Goal: Find specific page/section: Find specific page/section

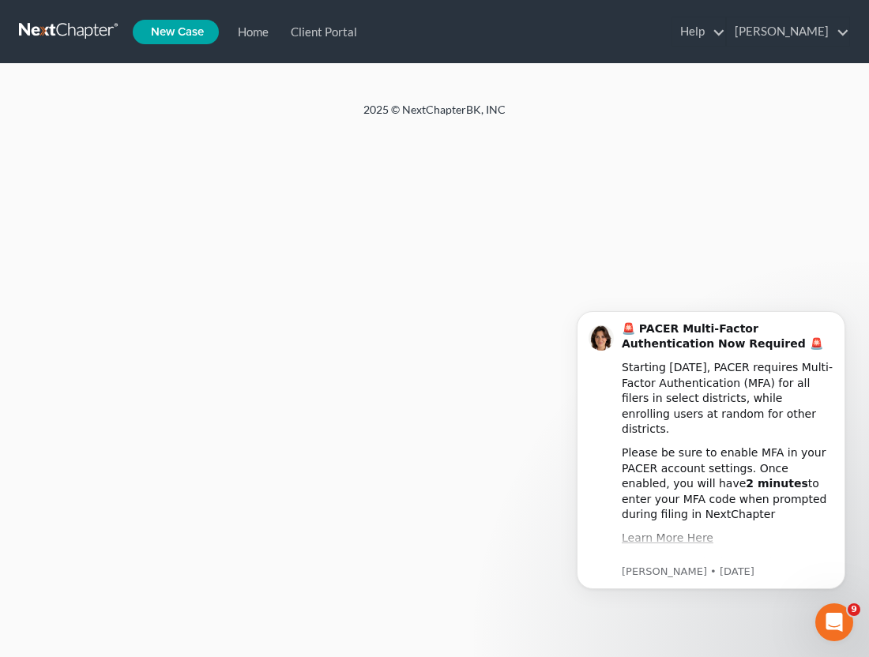
click at [82, 34] on link at bounding box center [69, 31] width 101 height 28
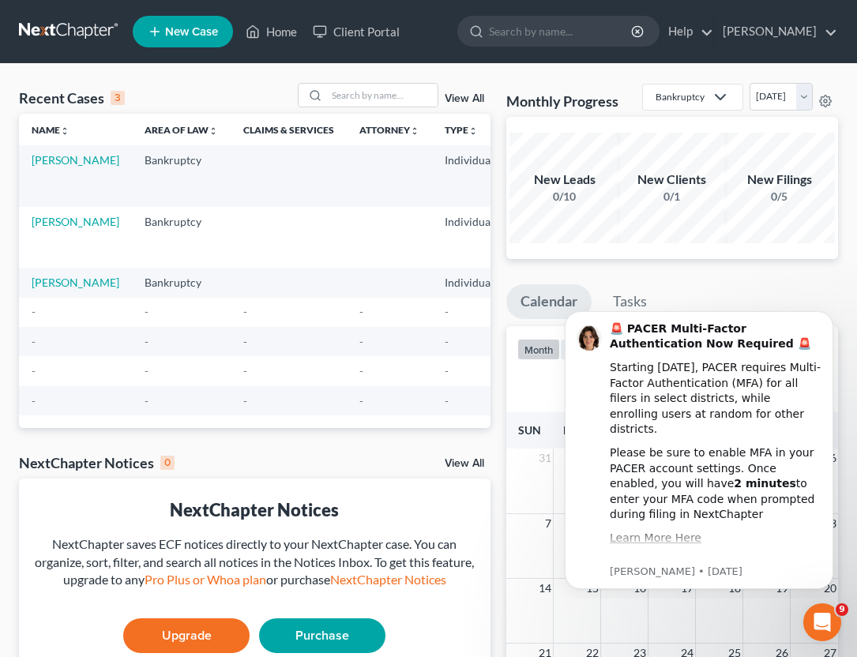
click at [50, 168] on td "[PERSON_NAME]" at bounding box center [75, 175] width 113 height 61
click at [51, 161] on link "[PERSON_NAME]" at bounding box center [76, 159] width 88 height 13
select select "10"
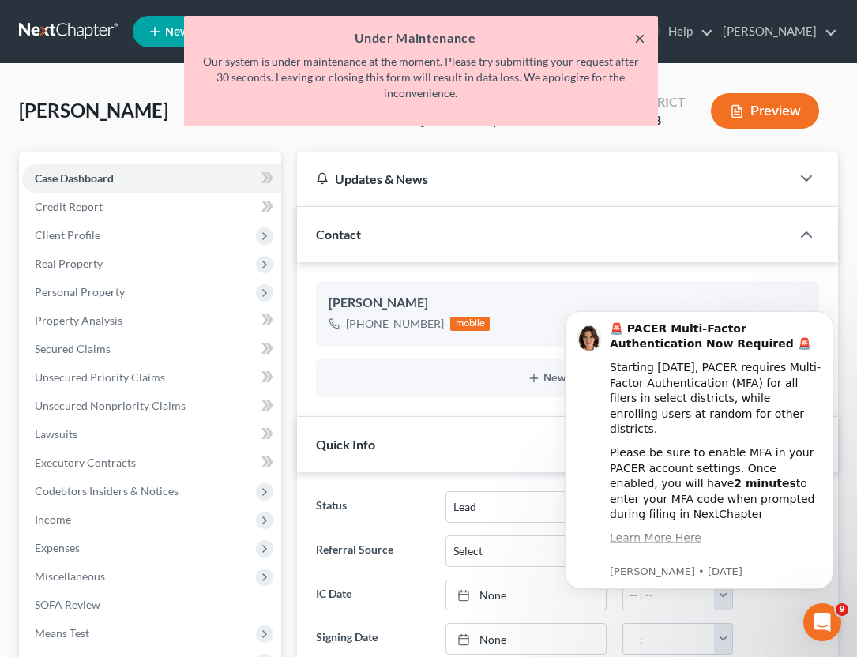
click at [638, 34] on button "×" at bounding box center [639, 37] width 11 height 19
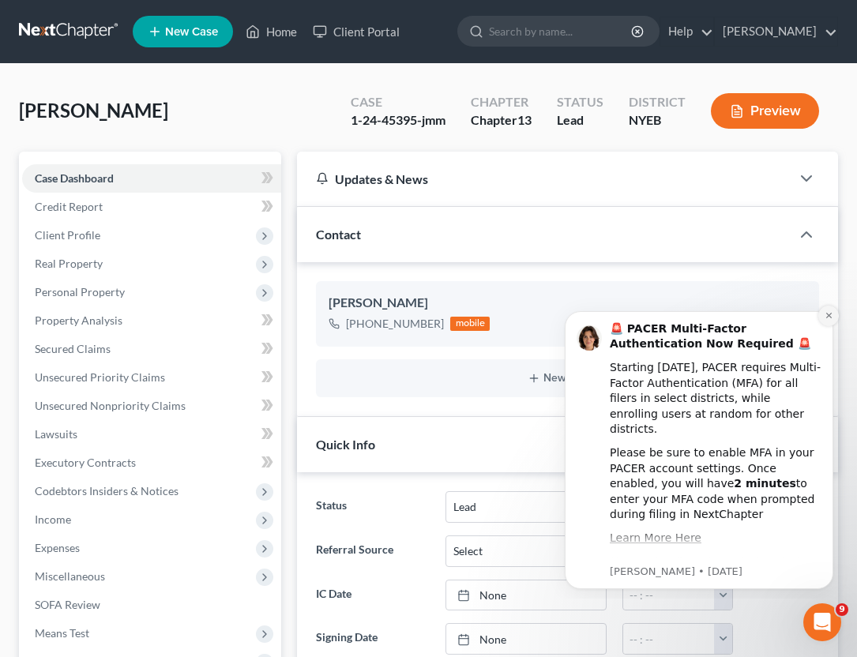
drag, startPoint x: 832, startPoint y: 312, endPoint x: 1372, endPoint y: 581, distance: 602.8
click at [832, 312] on icon "Dismiss notification" at bounding box center [829, 315] width 9 height 9
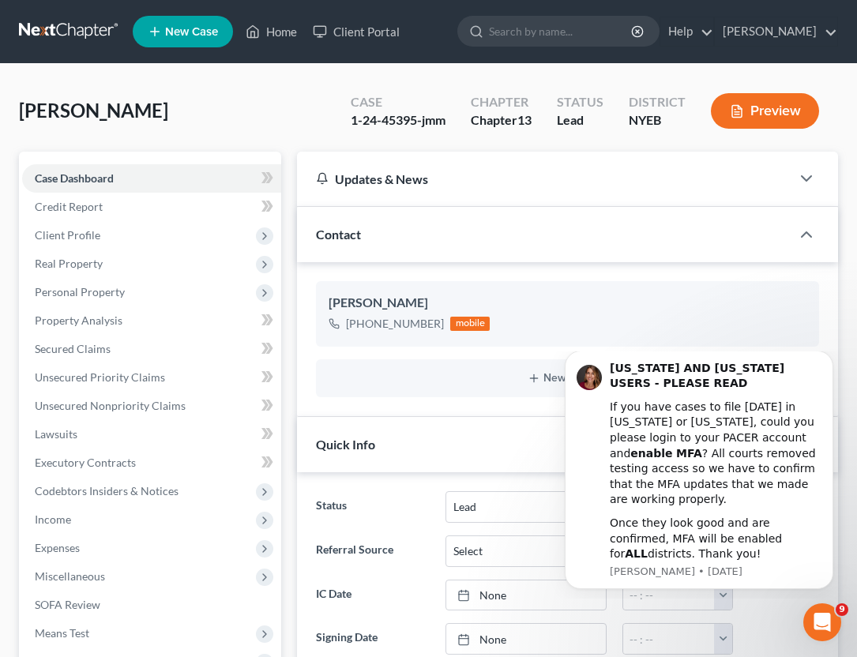
click at [766, 112] on button "Preview" at bounding box center [765, 111] width 108 height 36
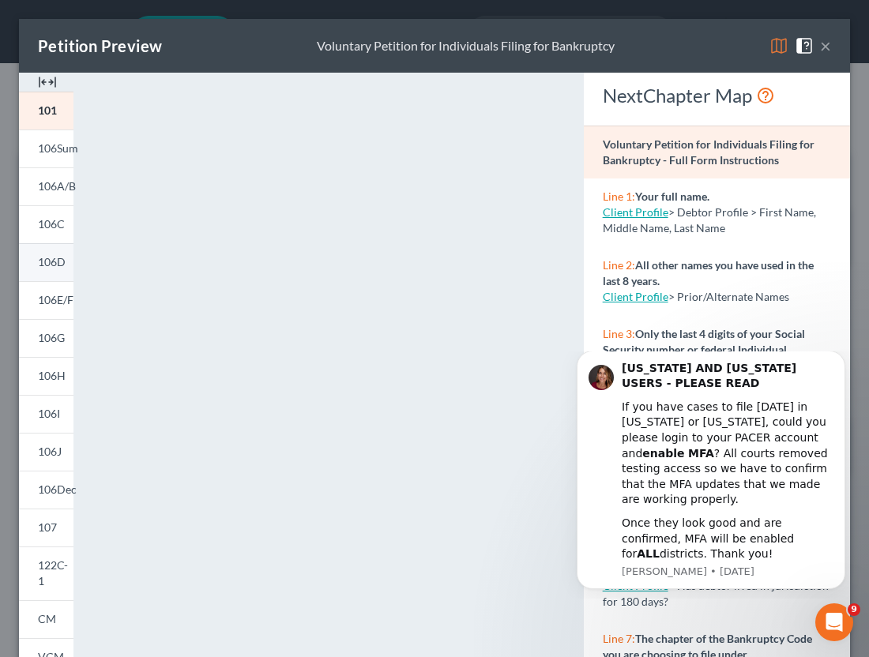
click at [42, 255] on span "106D" at bounding box center [52, 261] width 28 height 13
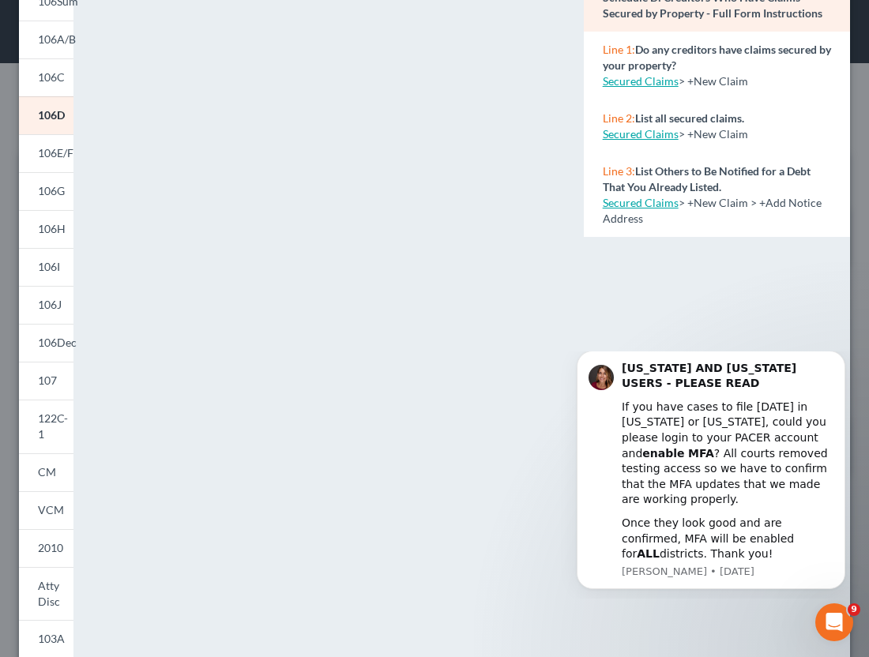
scroll to position [155, 0]
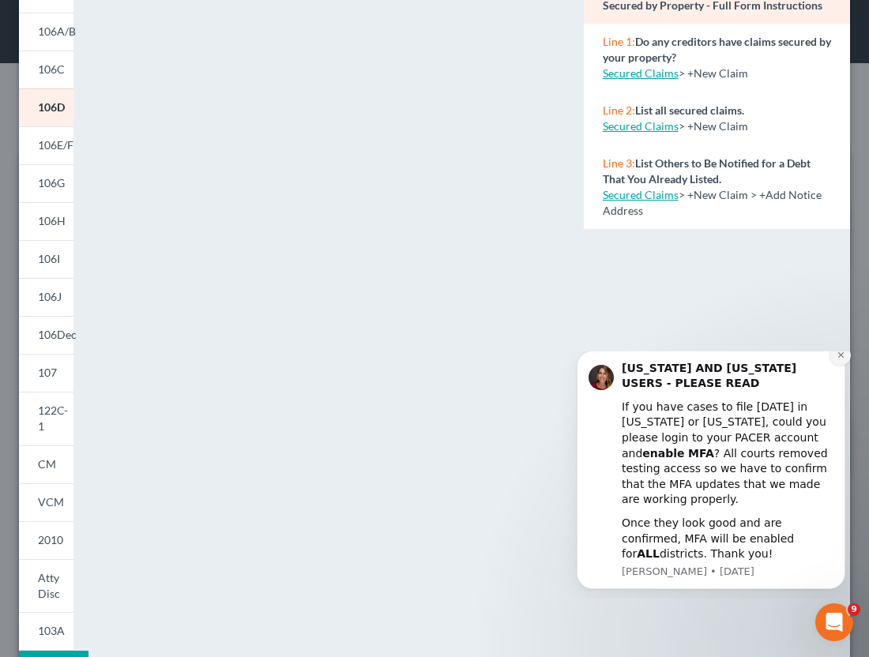
click at [837, 360] on icon "Dismiss notification" at bounding box center [841, 355] width 9 height 9
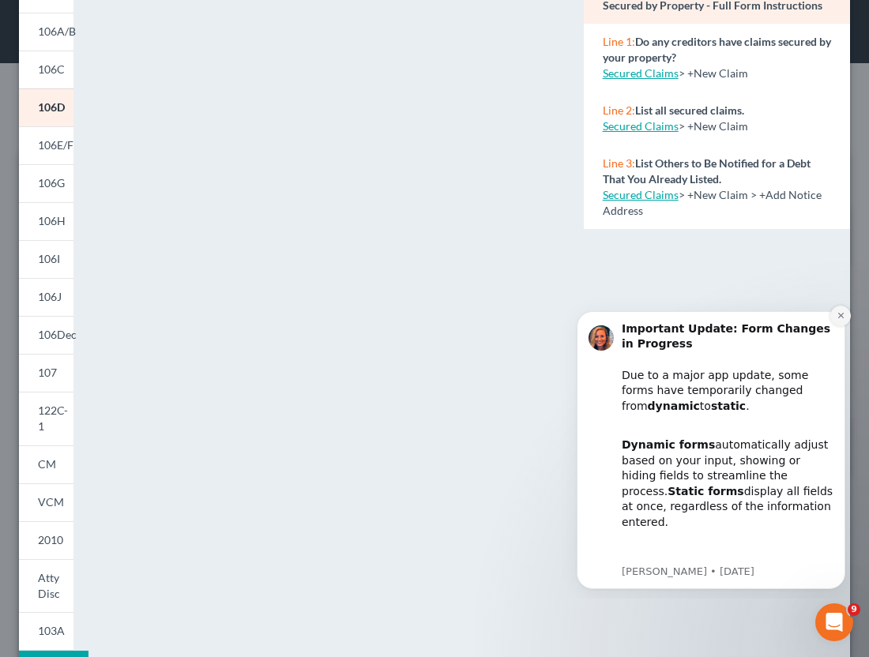
click at [842, 314] on icon "Dismiss notification" at bounding box center [841, 316] width 6 height 6
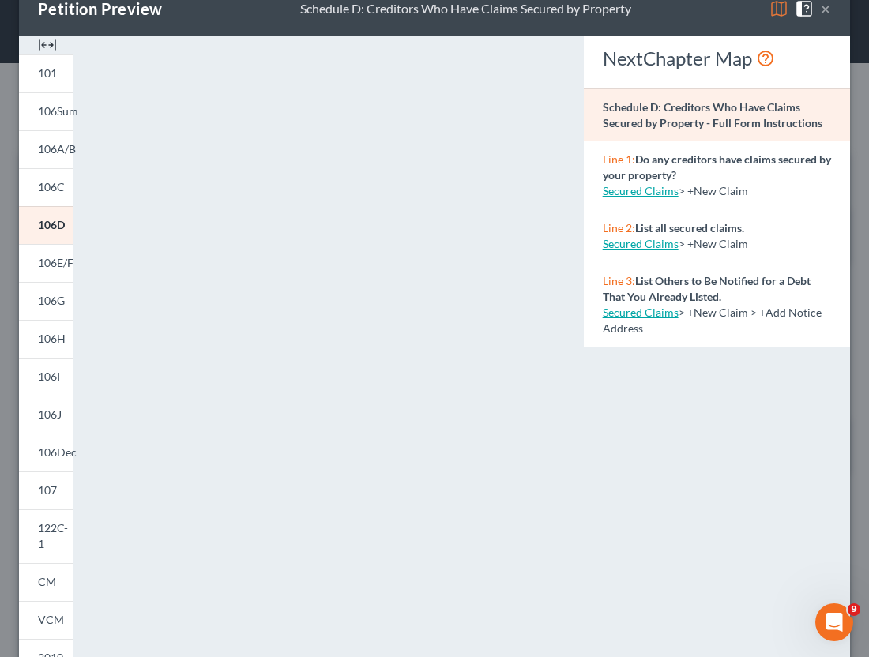
scroll to position [0, 0]
